Goal: Navigation & Orientation: Find specific page/section

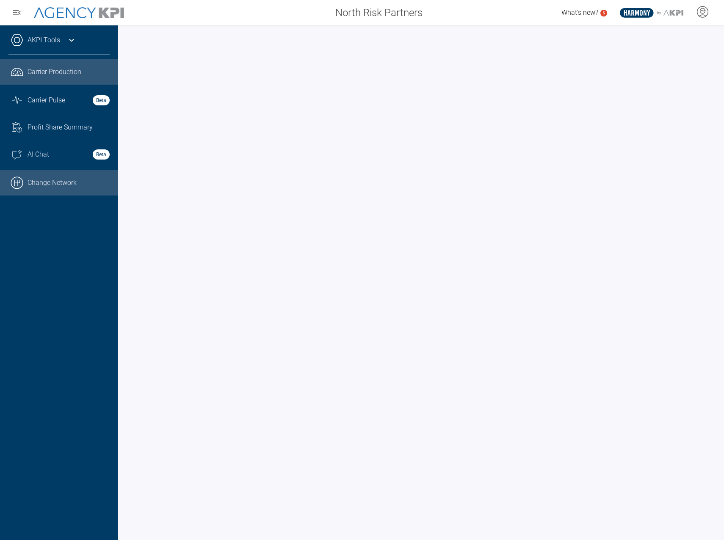
click at [52, 185] on link ".cls-1{fill:none;stroke:#000;stroke-linecap:round;stroke-linejoin:round;stroke-…" at bounding box center [59, 182] width 118 height 25
click at [66, 183] on link ".cls-1{fill:none;stroke:#000;stroke-linecap:round;stroke-linejoin:round;stroke-…" at bounding box center [59, 182] width 118 height 25
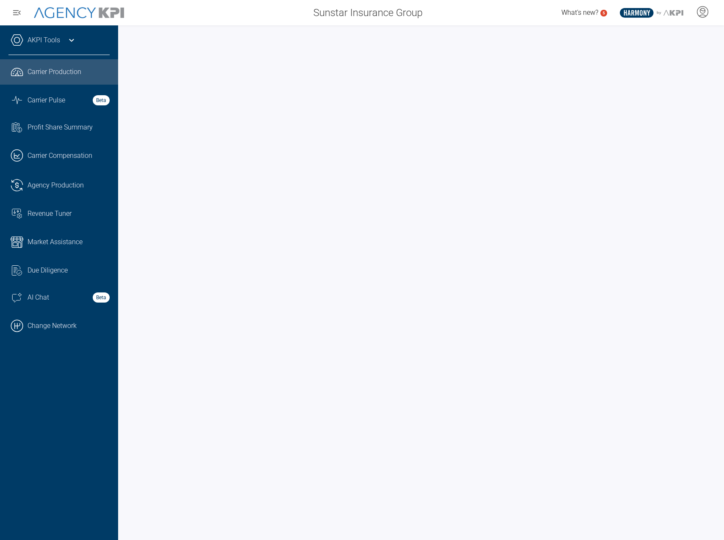
click at [47, 41] on link "AKPI Tools" at bounding box center [44, 40] width 33 height 10
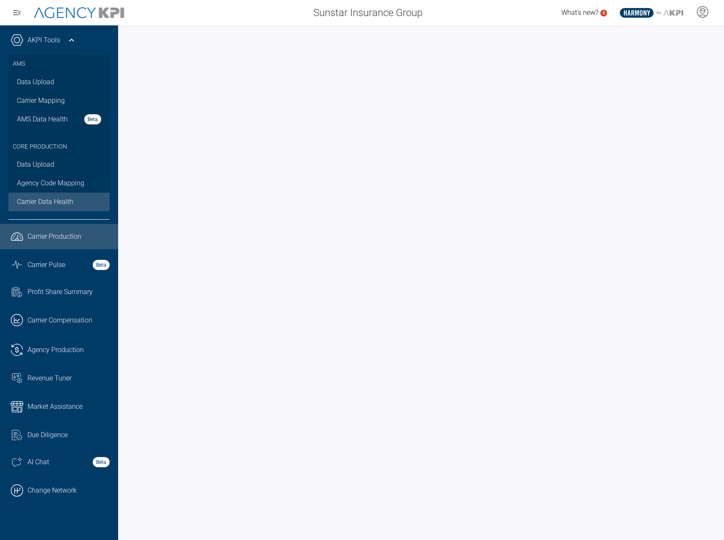
click at [46, 196] on link "Carrier Data Health" at bounding box center [58, 202] width 101 height 19
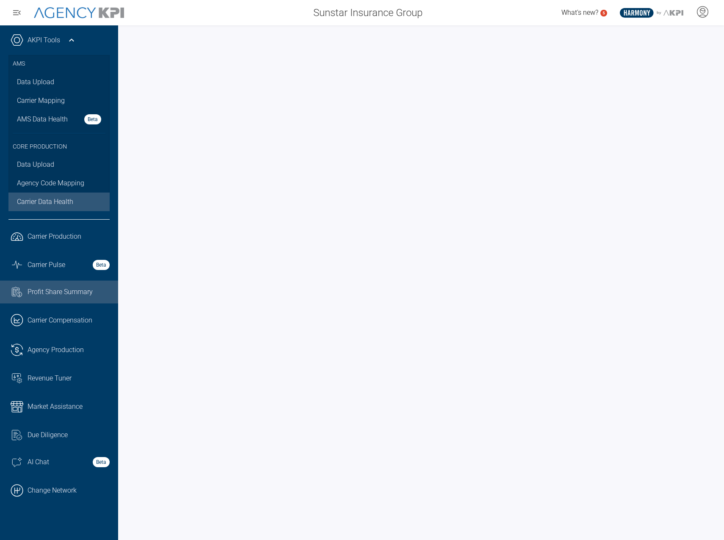
click at [56, 292] on span "Profit Share Summary" at bounding box center [60, 292] width 65 height 10
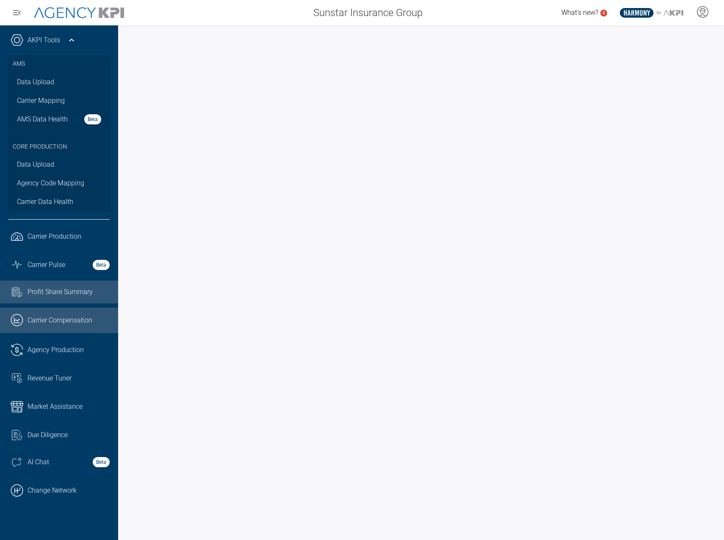
click at [64, 322] on span "Carrier Compensation" at bounding box center [60, 320] width 65 height 10
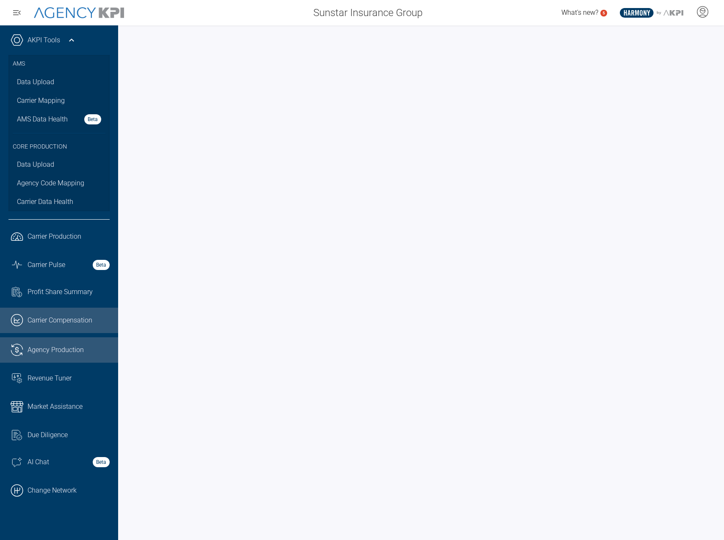
click at [53, 348] on span "Agency Production" at bounding box center [56, 350] width 56 height 10
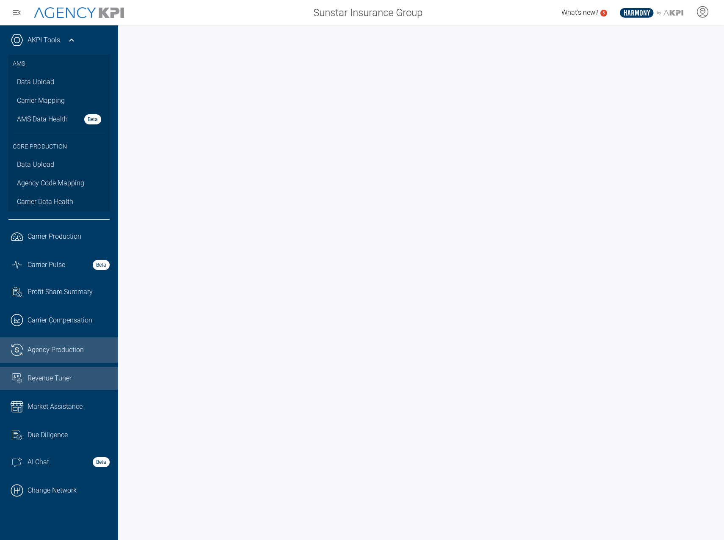
click at [74, 372] on link "Revenue Tuner" at bounding box center [59, 378] width 118 height 23
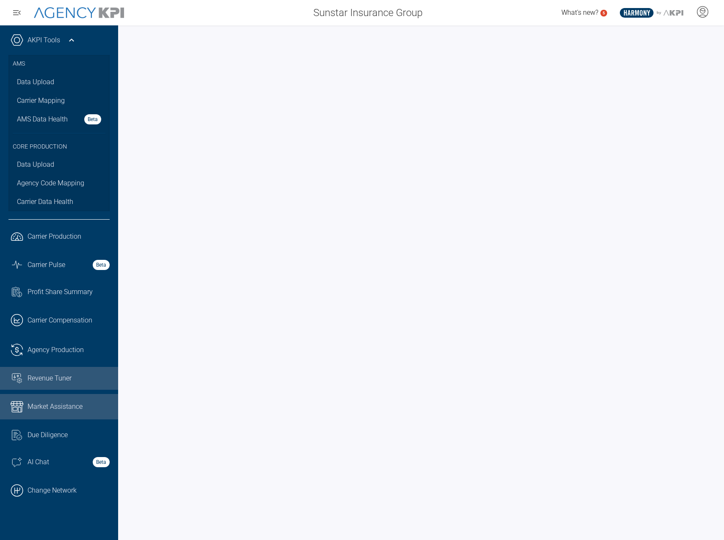
click at [33, 400] on link "Market Assistance" at bounding box center [59, 406] width 118 height 25
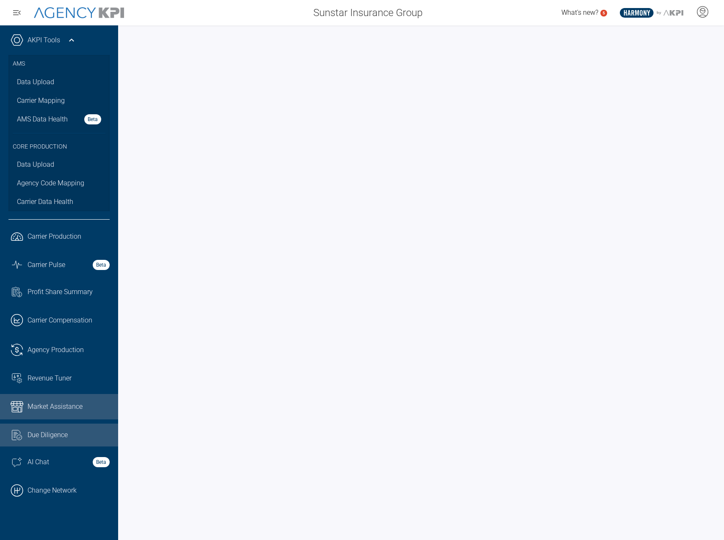
click at [48, 433] on span "Due Diligence" at bounding box center [48, 435] width 40 height 10
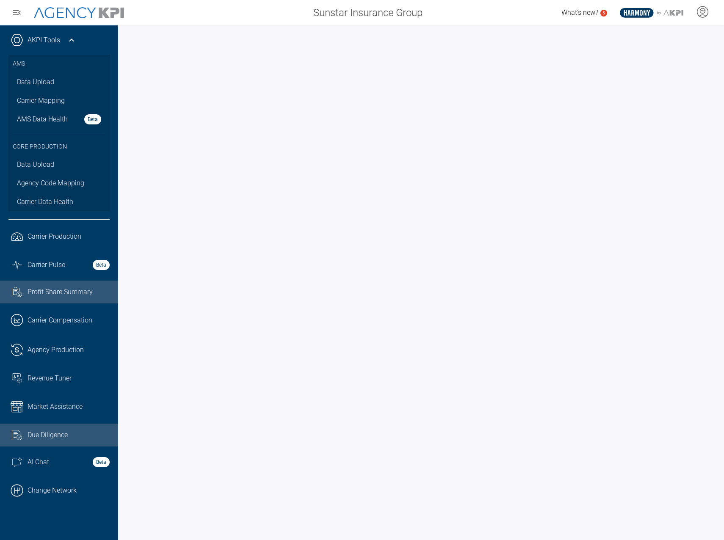
click at [55, 291] on span "Profit Share Summary" at bounding box center [60, 292] width 65 height 10
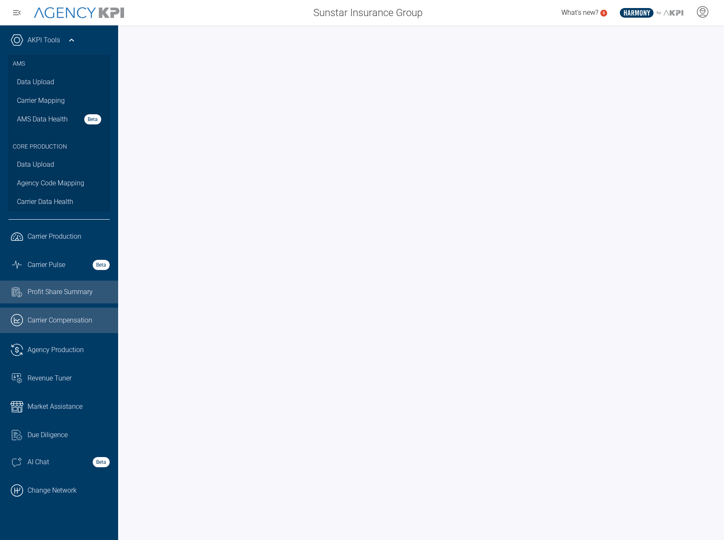
click at [77, 320] on span "Carrier Compensation" at bounding box center [60, 320] width 65 height 10
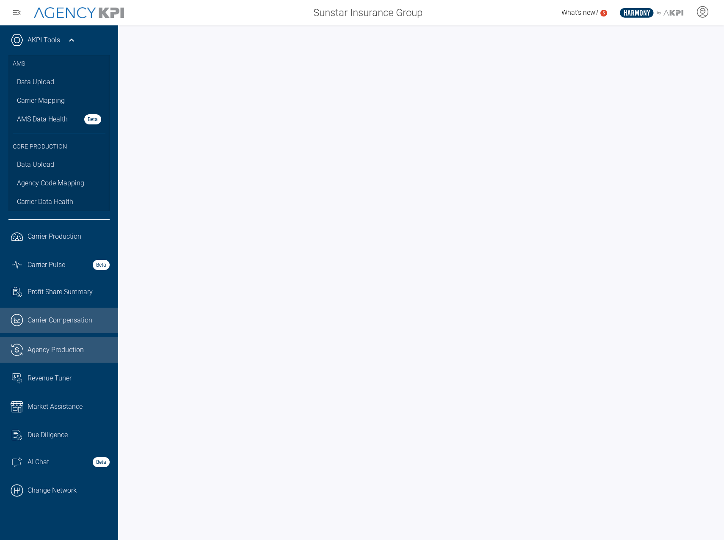
click at [53, 354] on span "Agency Production" at bounding box center [56, 350] width 56 height 10
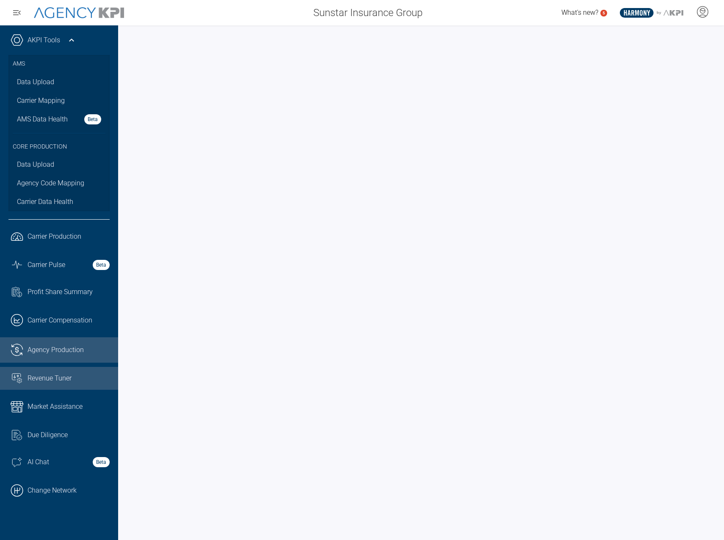
click at [39, 383] on span "Revenue Tuner" at bounding box center [50, 378] width 44 height 10
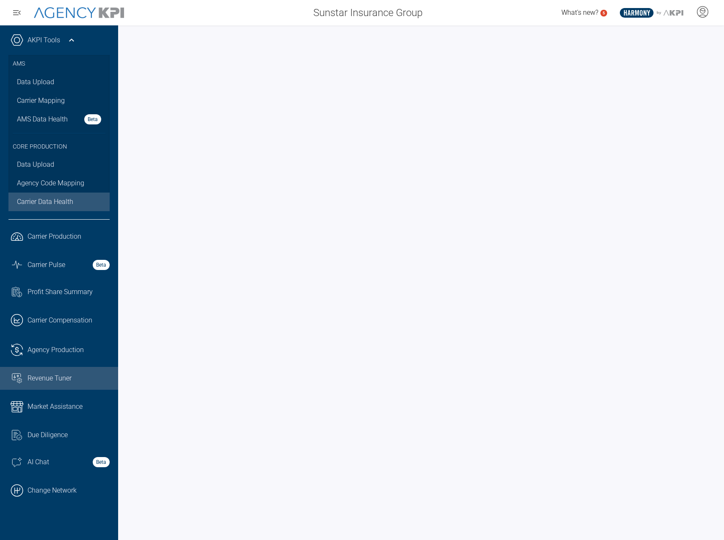
click at [54, 200] on span "Carrier Data Health" at bounding box center [45, 202] width 56 height 10
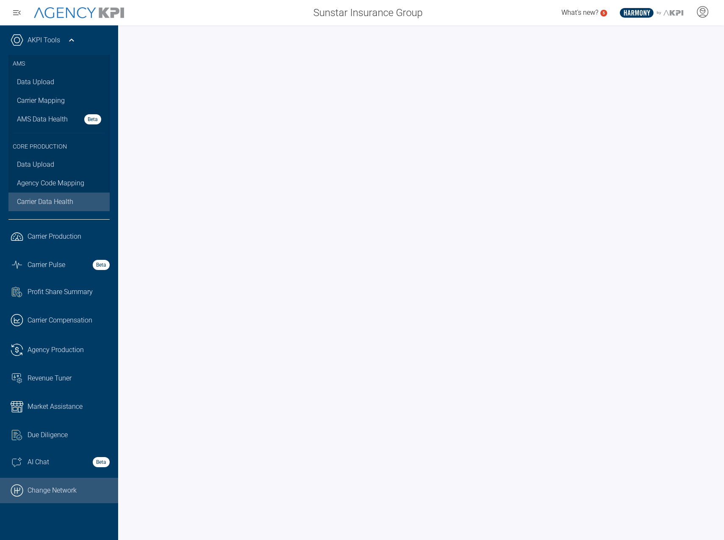
drag, startPoint x: 39, startPoint y: 490, endPoint x: 43, endPoint y: 487, distance: 4.5
click at [40, 489] on link ".cls-1{fill:none;stroke:#000;stroke-linecap:round;stroke-linejoin:round;stroke-…" at bounding box center [59, 490] width 118 height 25
